Goal: Information Seeking & Learning: Learn about a topic

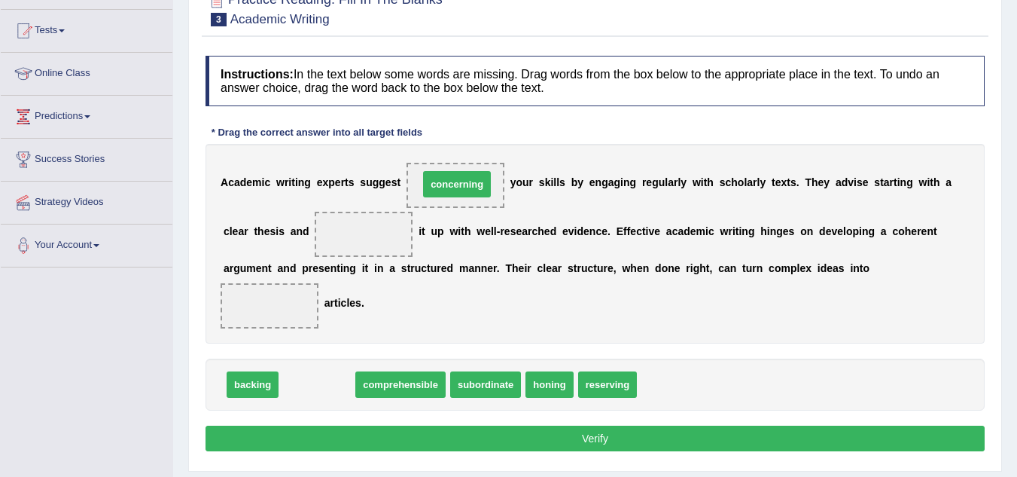
drag, startPoint x: 299, startPoint y: 382, endPoint x: 439, endPoint y: 182, distance: 244.3
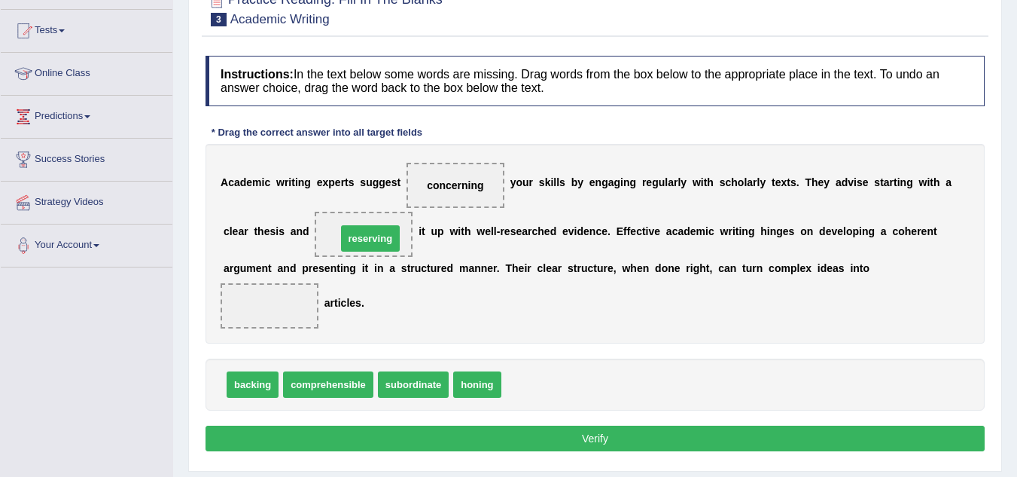
drag, startPoint x: 537, startPoint y: 382, endPoint x: 365, endPoint y: 230, distance: 228.8
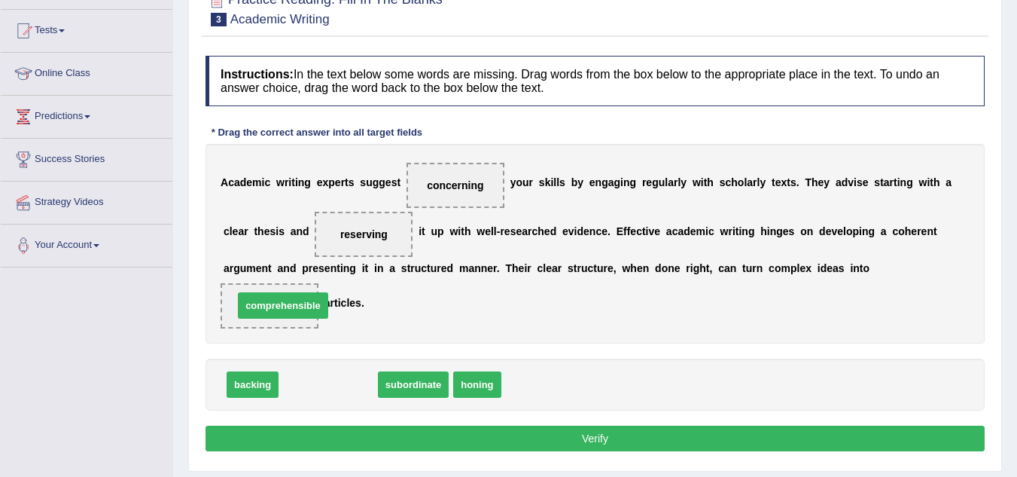
drag, startPoint x: 346, startPoint y: 384, endPoint x: 298, endPoint y: 303, distance: 93.5
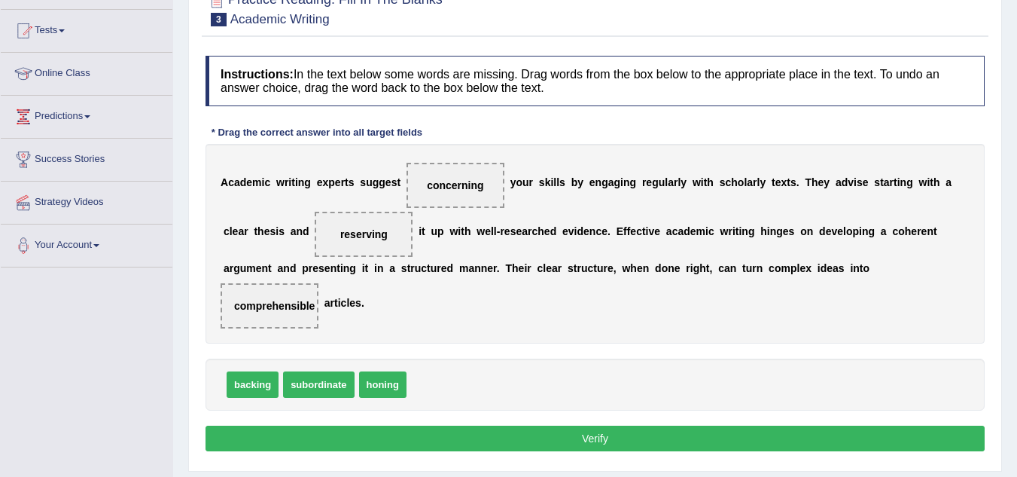
drag, startPoint x: 453, startPoint y: 194, endPoint x: 467, endPoint y: 203, distance: 16.3
click at [467, 203] on span "concerning" at bounding box center [455, 185] width 98 height 45
drag, startPoint x: 468, startPoint y: 180, endPoint x: 484, endPoint y: 388, distance: 209.1
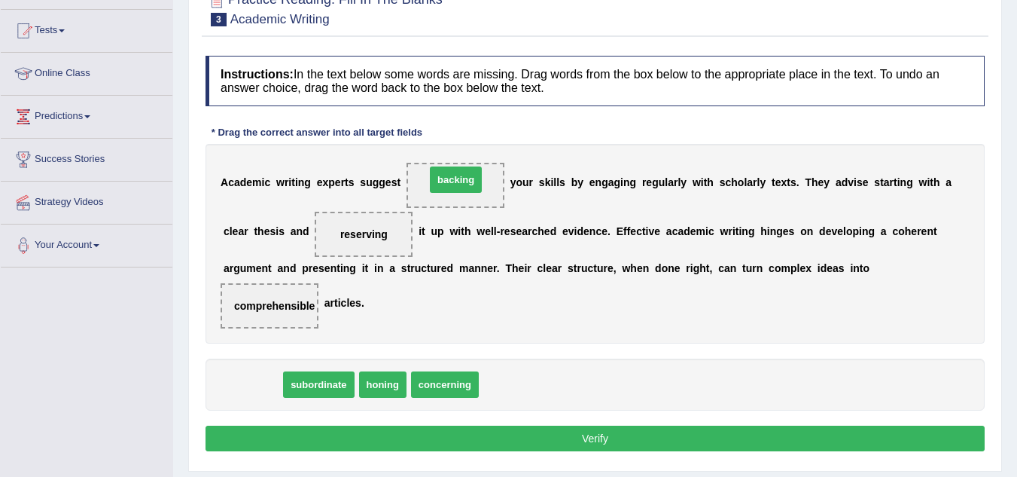
drag, startPoint x: 255, startPoint y: 394, endPoint x: 458, endPoint y: 190, distance: 288.5
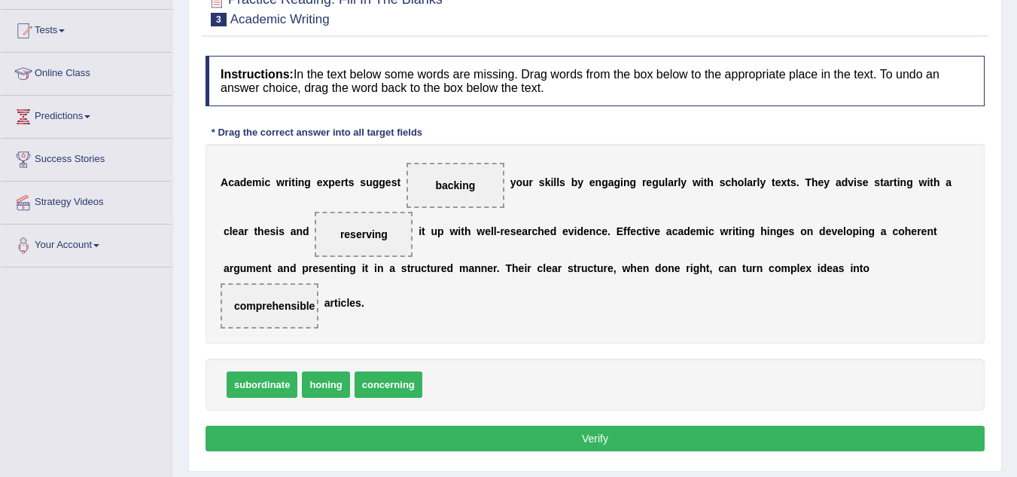
click at [577, 440] on button "Verify" at bounding box center [595, 438] width 779 height 26
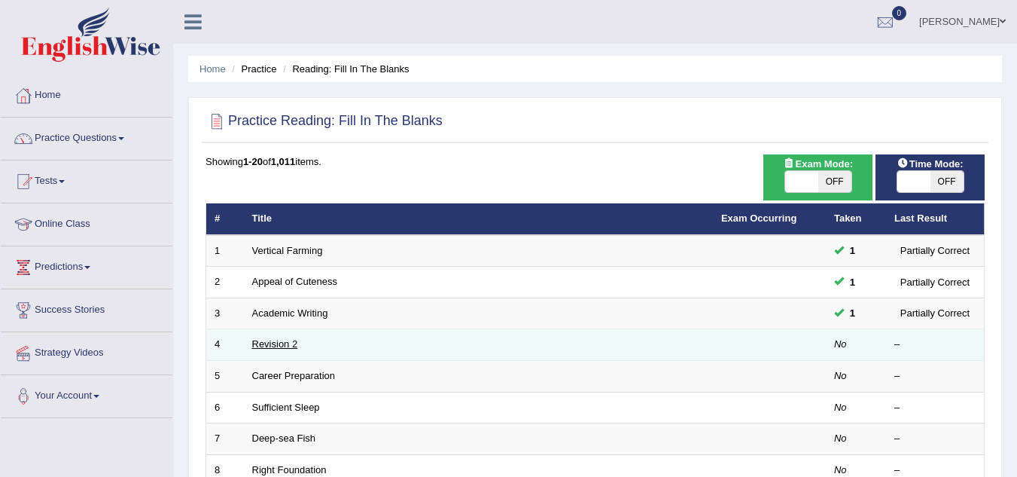
click at [276, 345] on link "Revision 2" at bounding box center [275, 343] width 46 height 11
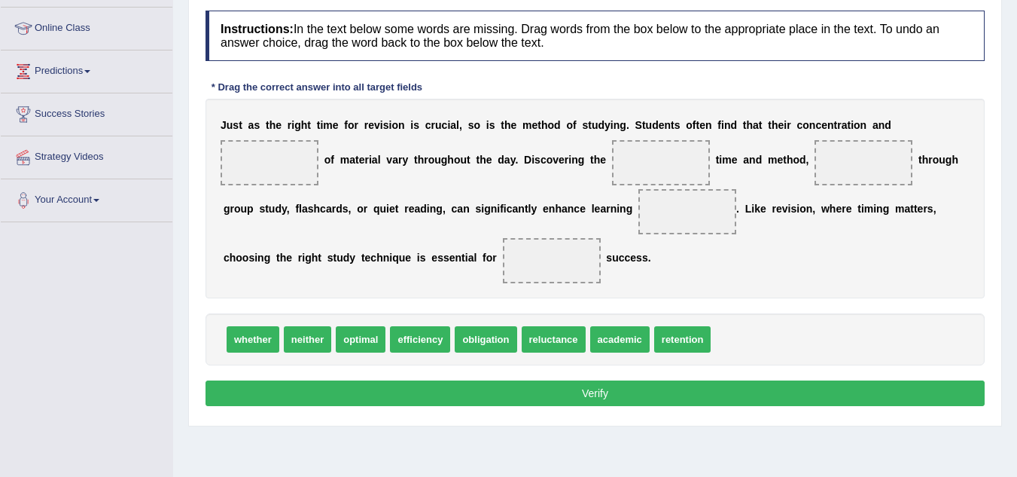
scroll to position [193, 0]
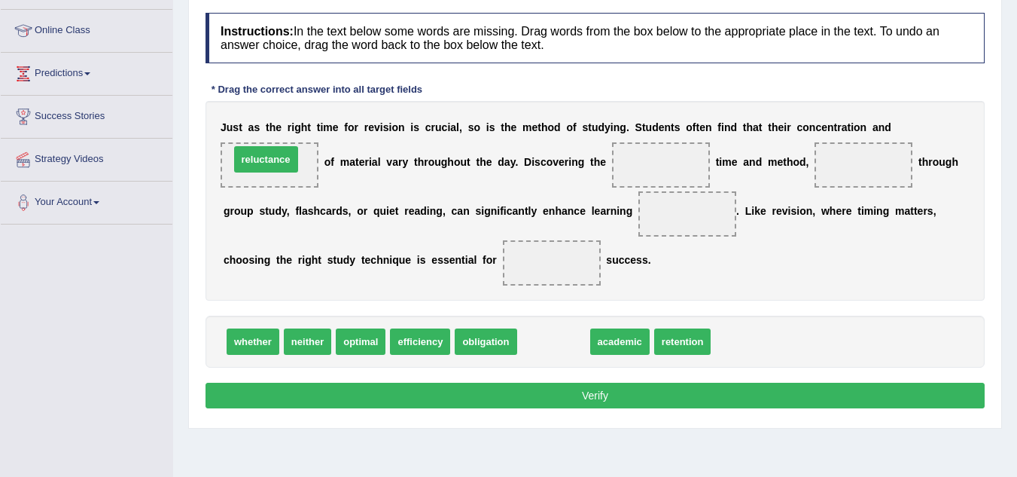
drag, startPoint x: 560, startPoint y: 345, endPoint x: 273, endPoint y: 163, distance: 340.4
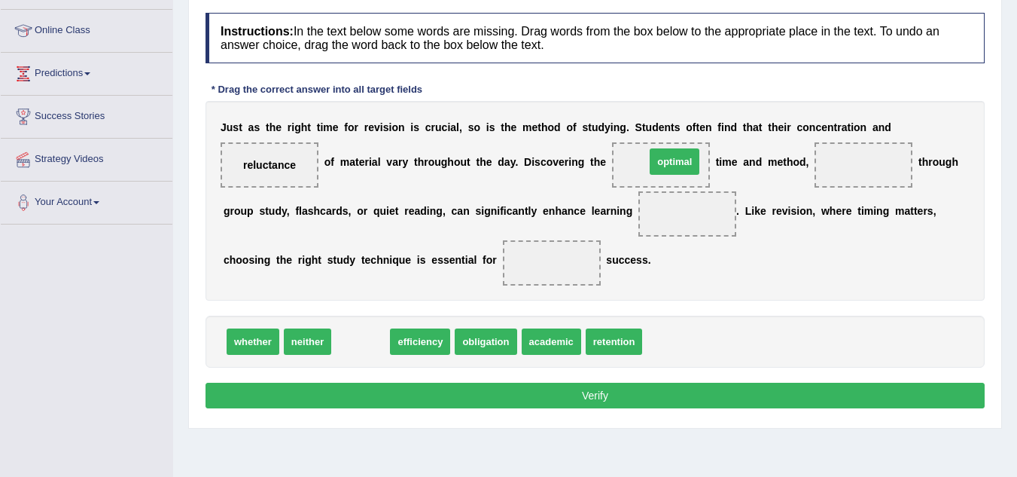
drag, startPoint x: 367, startPoint y: 344, endPoint x: 681, endPoint y: 164, distance: 361.8
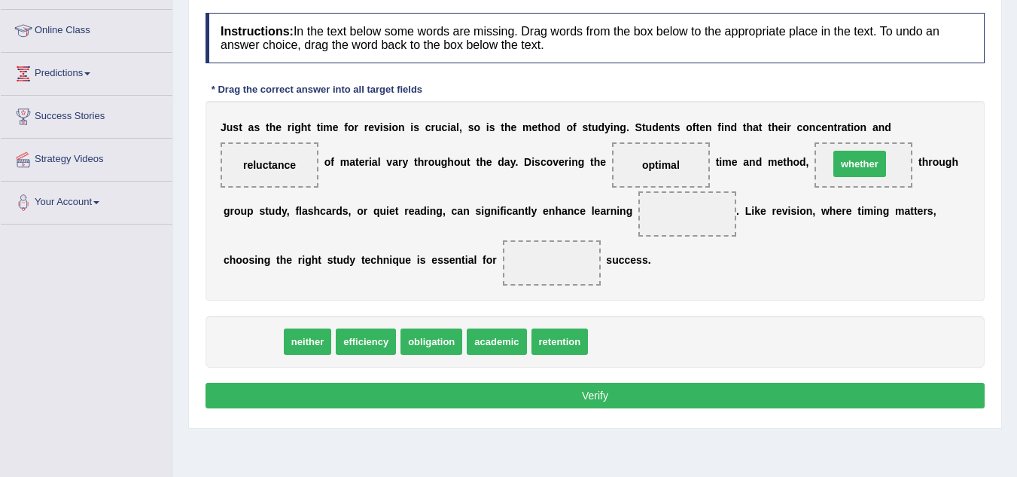
drag, startPoint x: 257, startPoint y: 342, endPoint x: 863, endPoint y: 164, distance: 632.2
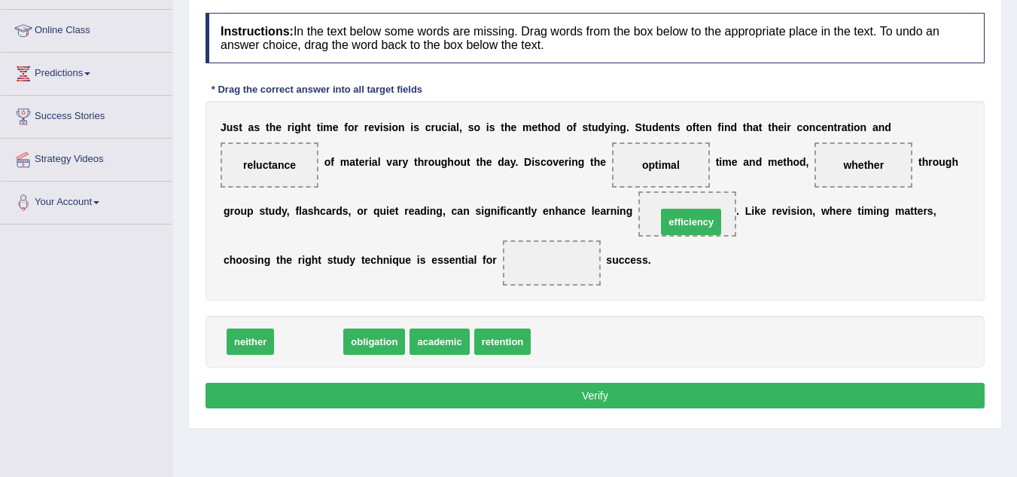
drag, startPoint x: 312, startPoint y: 351, endPoint x: 695, endPoint y: 231, distance: 400.7
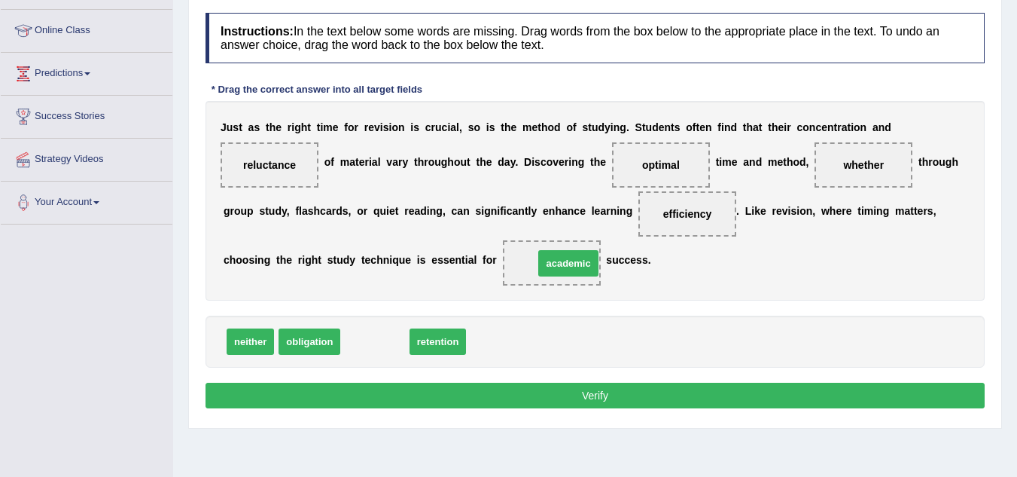
drag, startPoint x: 377, startPoint y: 342, endPoint x: 571, endPoint y: 263, distance: 208.7
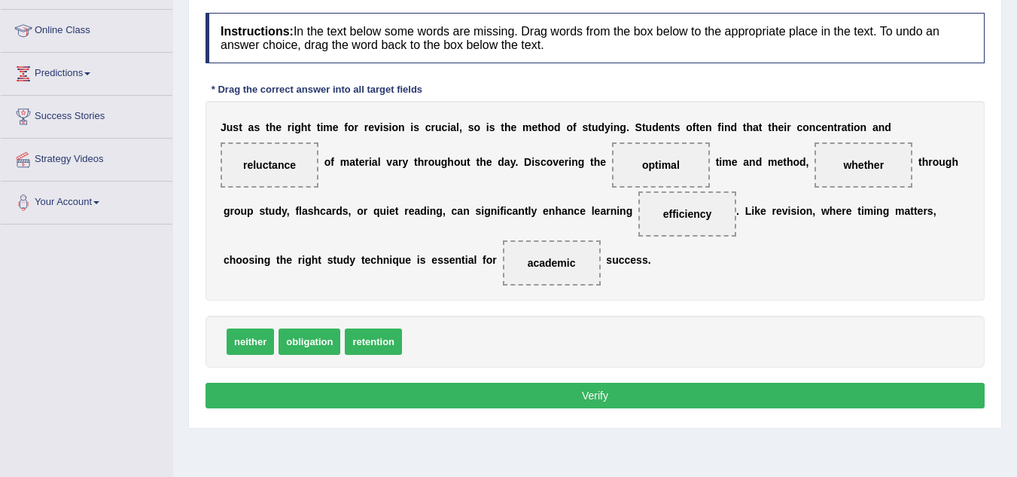
click at [556, 395] on button "Verify" at bounding box center [595, 395] width 779 height 26
